Goal: Task Accomplishment & Management: Manage account settings

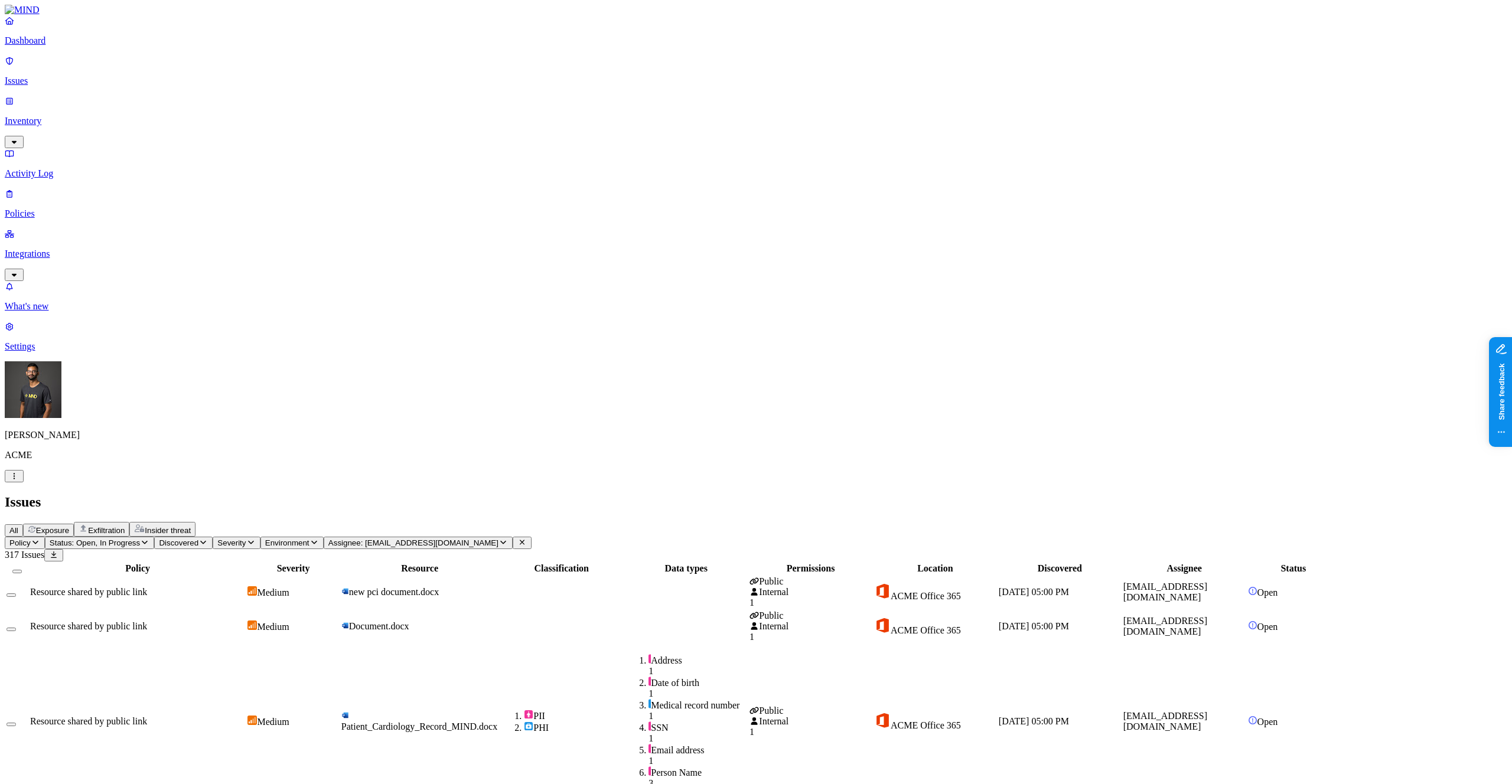
click at [622, 710] on span "PII PHI" at bounding box center [561, 722] width 122 height 24
click at [499, 538] on span "Assignee: hodbn@k14d.onmicrosoft.com" at bounding box center [413, 543] width 170 height 9
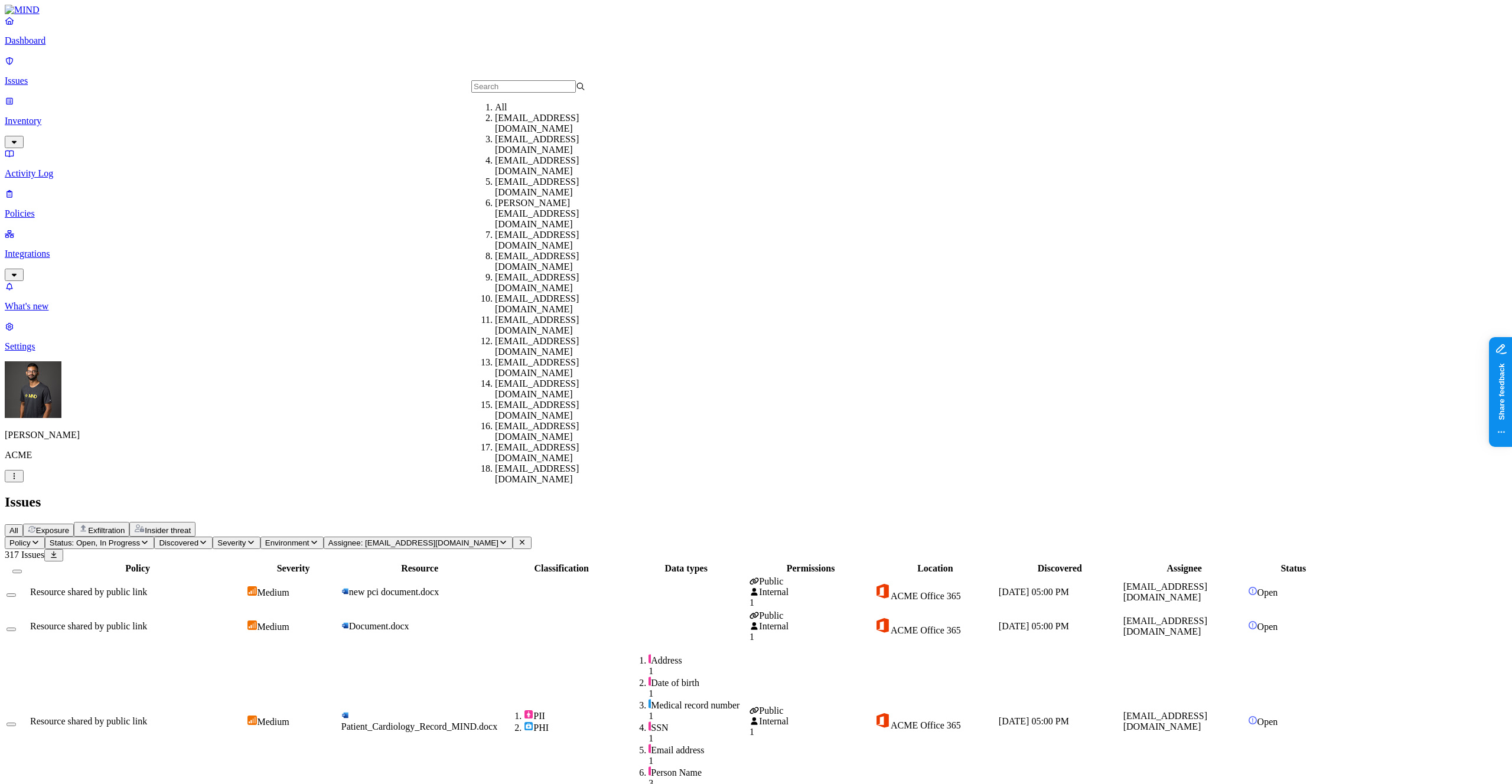
click at [519, 169] on div "hodbn@acme.tannin.io" at bounding box center [552, 166] width 114 height 21
